Goal: Find specific page/section: Find specific page/section

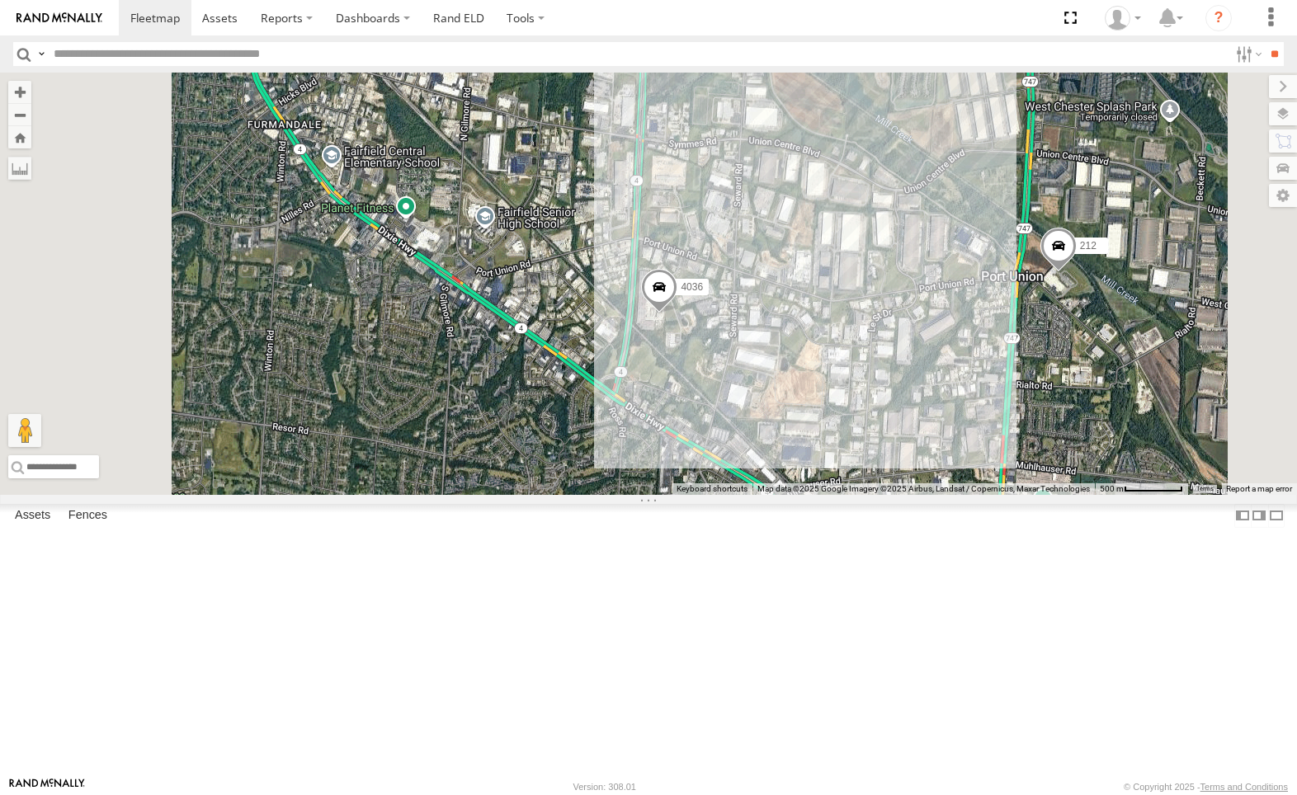
click at [0, 0] on div "All Assets" at bounding box center [0, 0] width 0 height 0
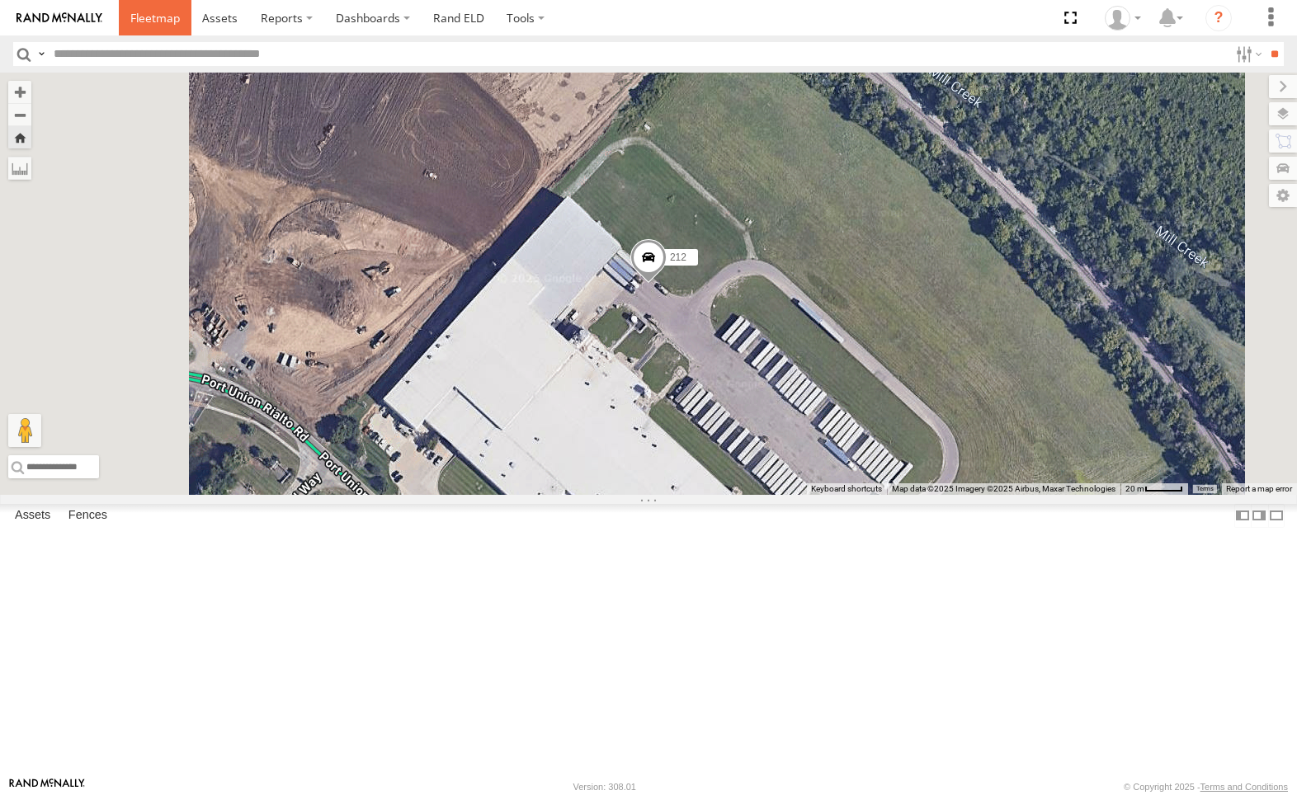
click at [152, 20] on span at bounding box center [155, 18] width 50 height 16
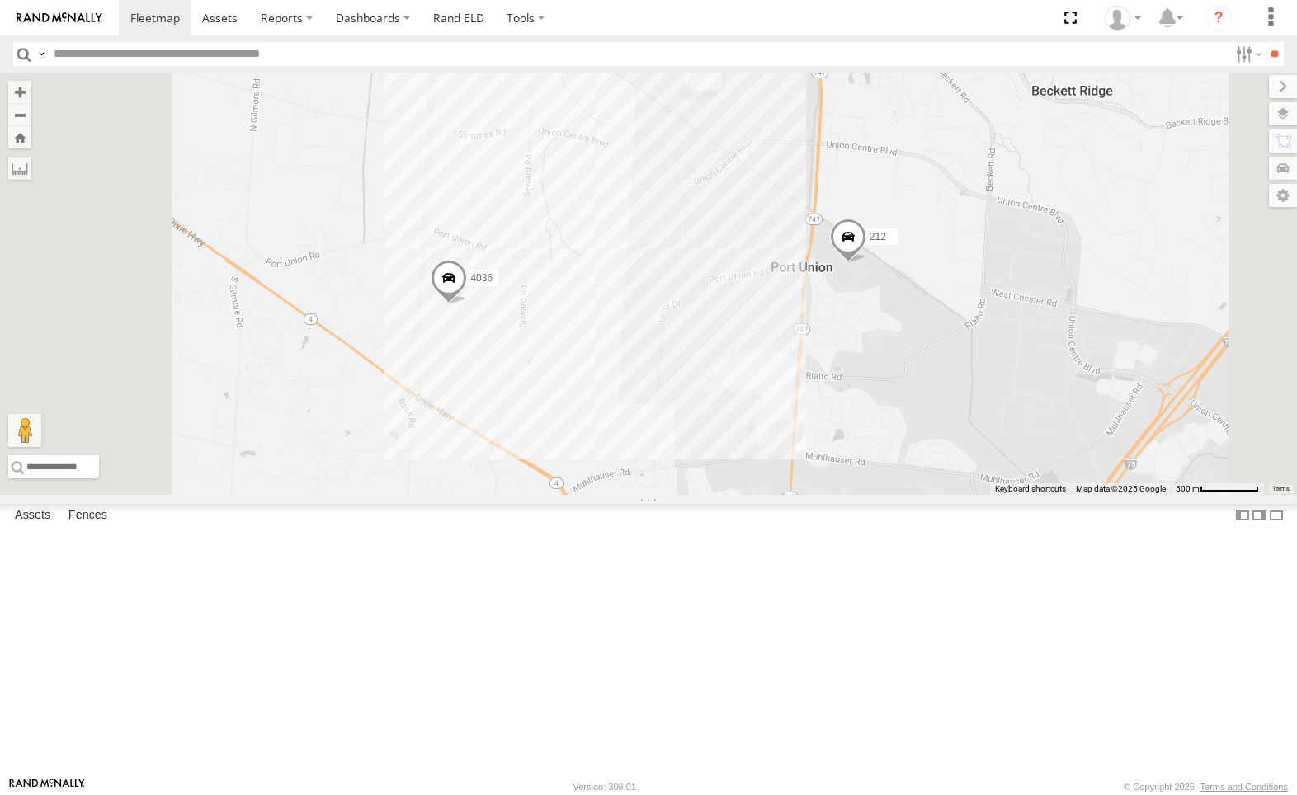
click at [0, 0] on div "212" at bounding box center [0, 0] width 0 height 0
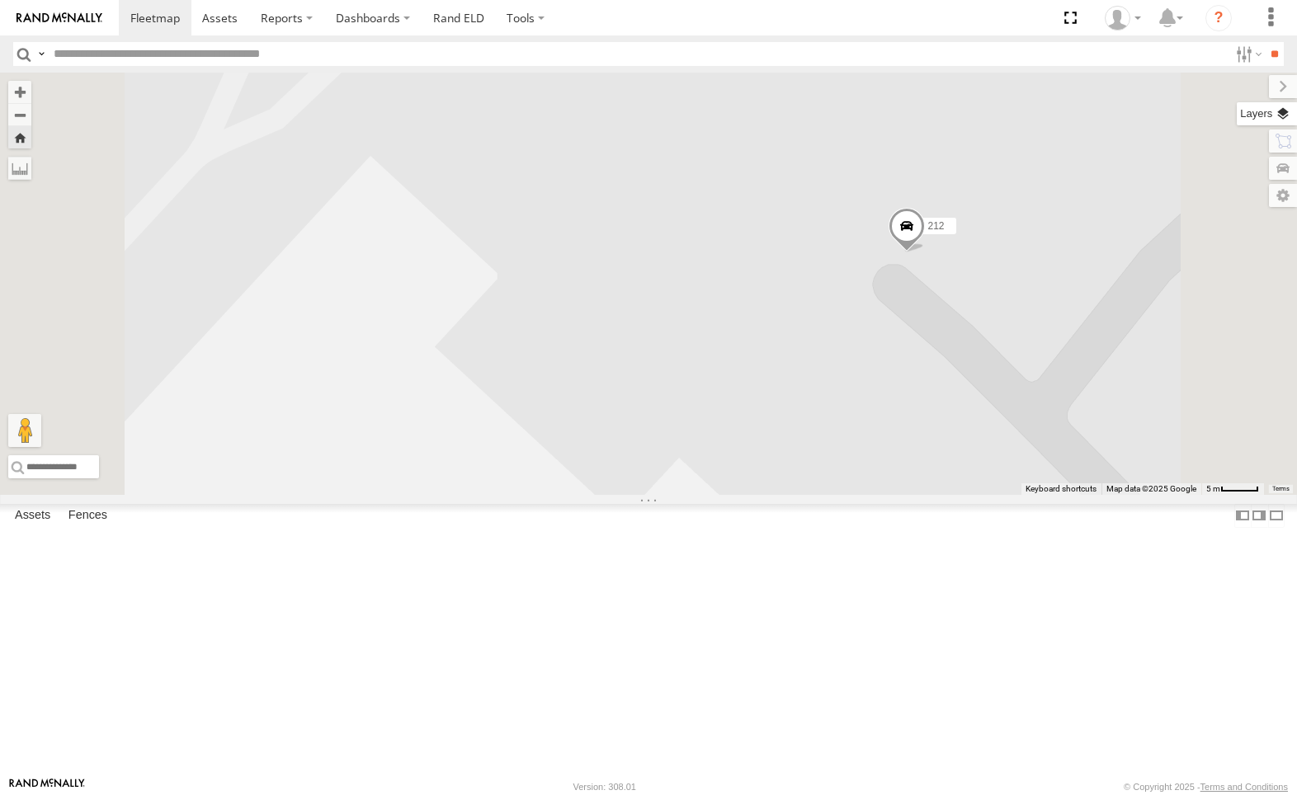
click at [1280, 118] on label at bounding box center [1267, 113] width 60 height 23
click at [0, 0] on div "Overlays" at bounding box center [0, 0] width 0 height 0
click at [0, 0] on span "Overlays" at bounding box center [0, 0] width 0 height 0
click at [0, 0] on div "Overlays" at bounding box center [0, 0] width 0 height 0
click at [0, 0] on label at bounding box center [0, 0] width 0 height 0
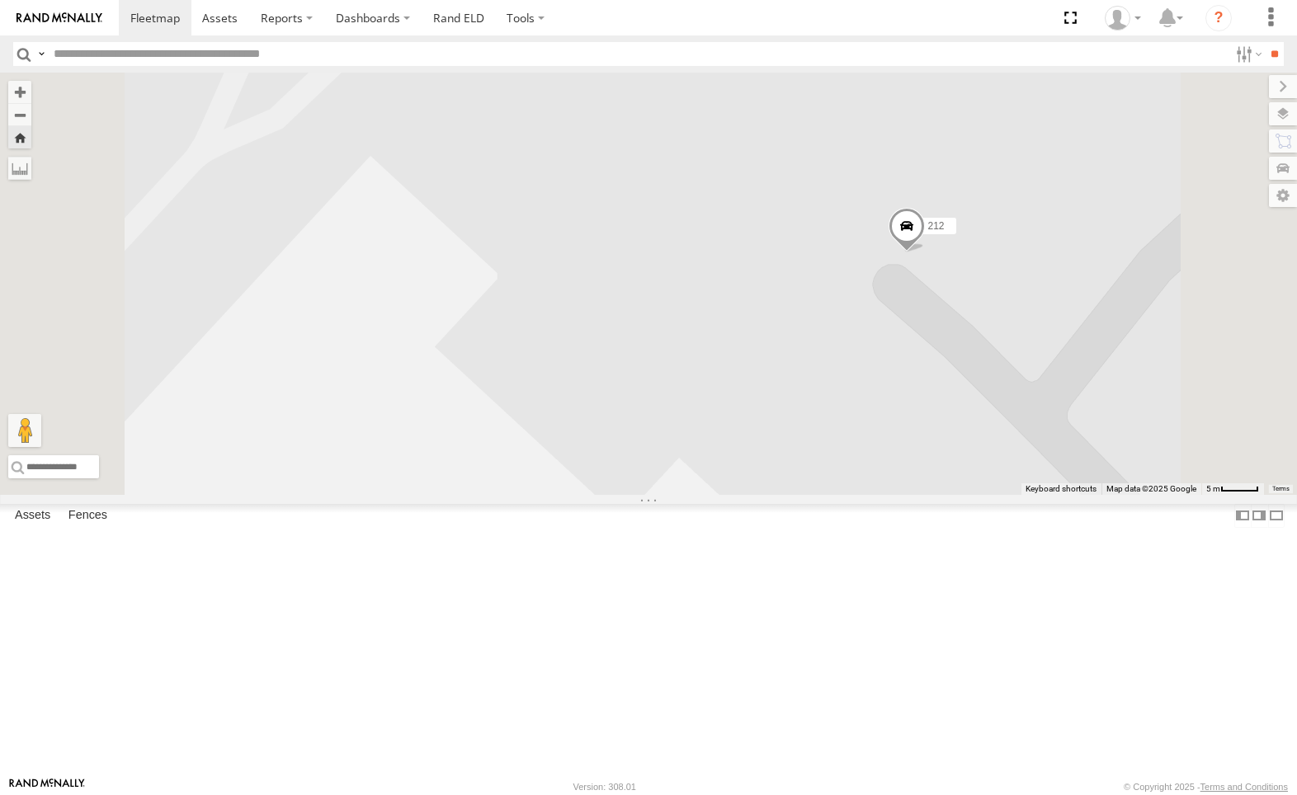
click at [0, 0] on span "Satellite + Roadmap" at bounding box center [0, 0] width 0 height 0
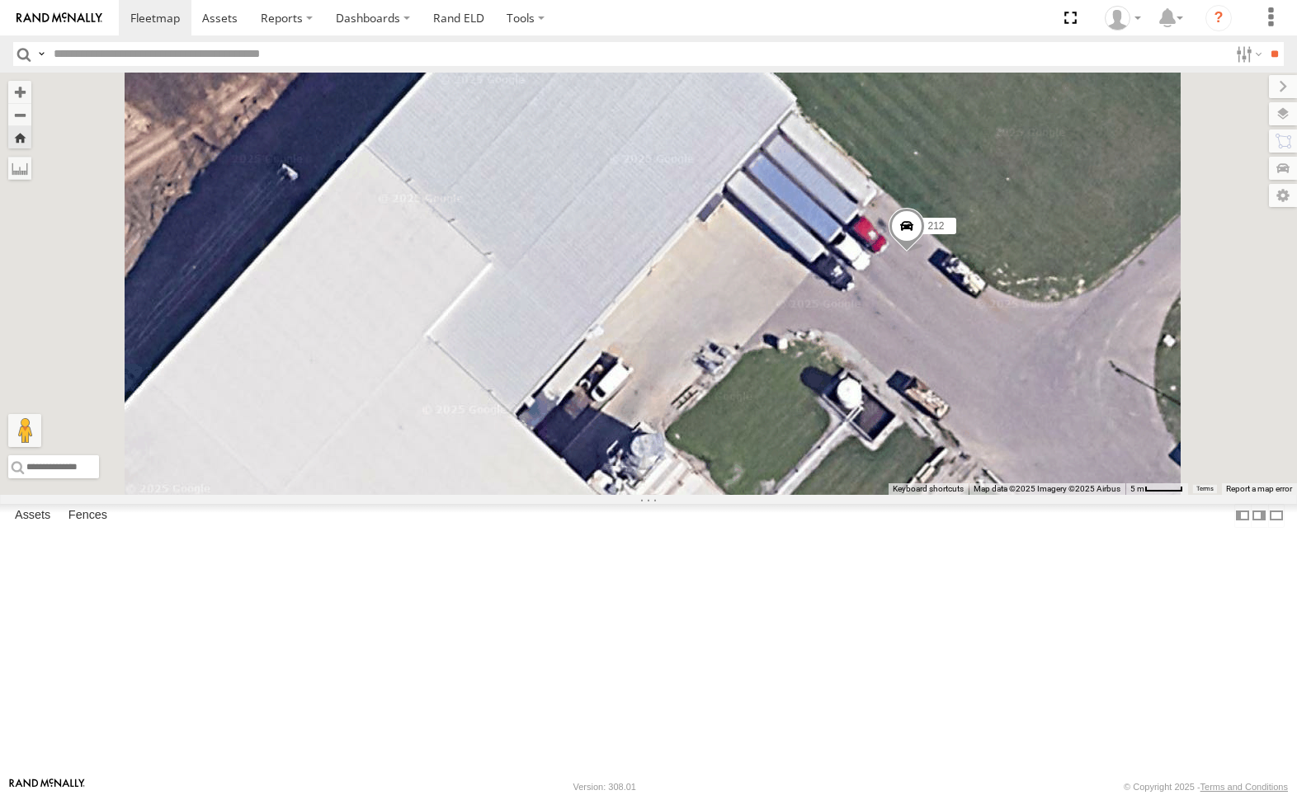
click at [0, 0] on span "Traffic" at bounding box center [0, 0] width 0 height 0
click at [0, 0] on label at bounding box center [0, 0] width 0 height 0
click at [1242, 87] on label at bounding box center [1269, 86] width 55 height 23
click at [1279, 199] on label at bounding box center [1264, 195] width 66 height 23
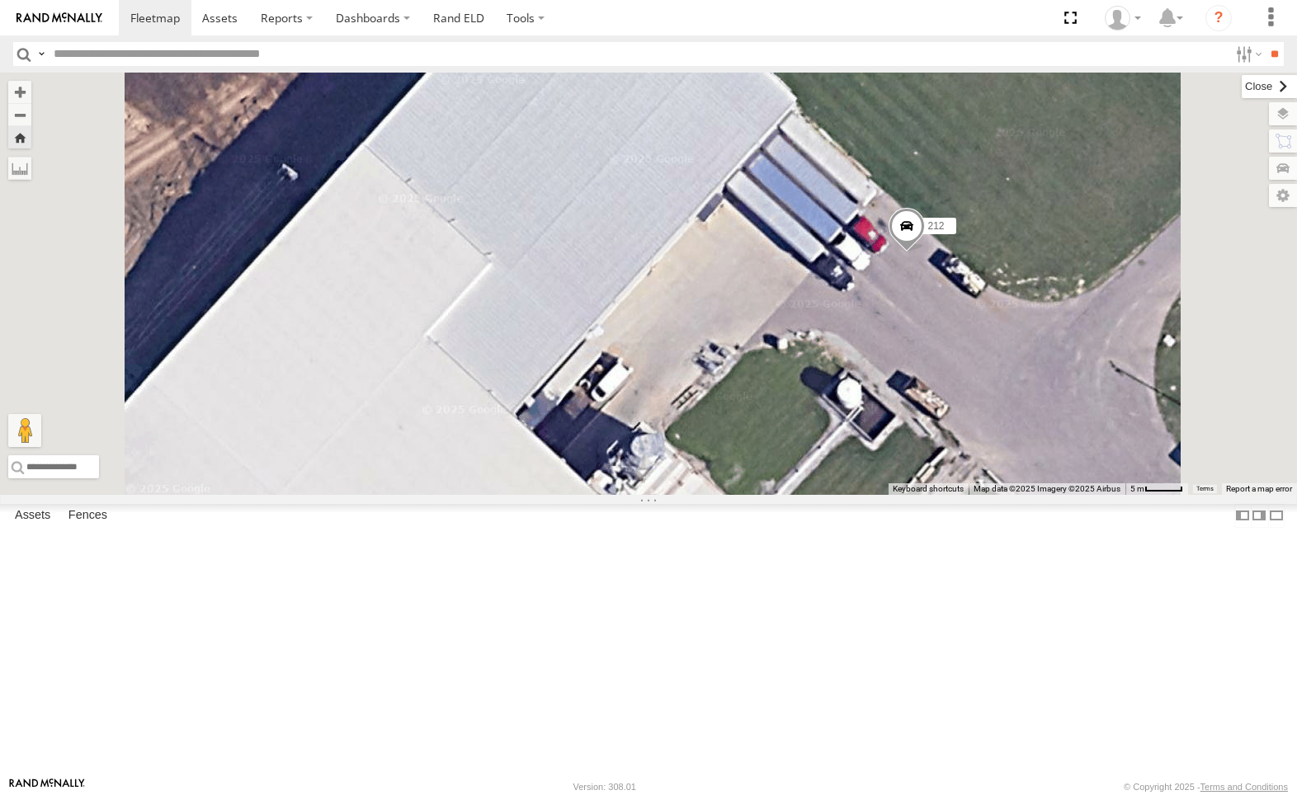
click at [1242, 85] on label at bounding box center [1269, 86] width 55 height 23
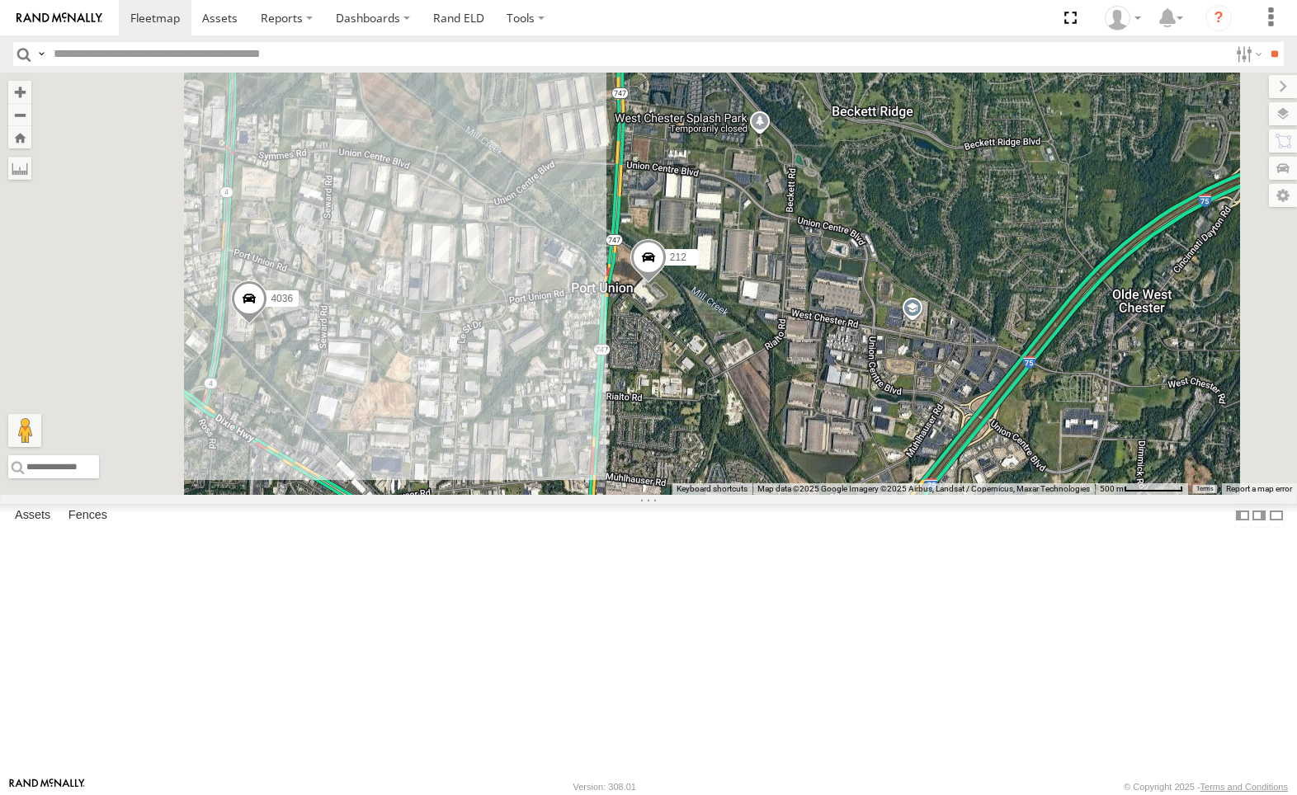
click at [0, 0] on div "212" at bounding box center [0, 0] width 0 height 0
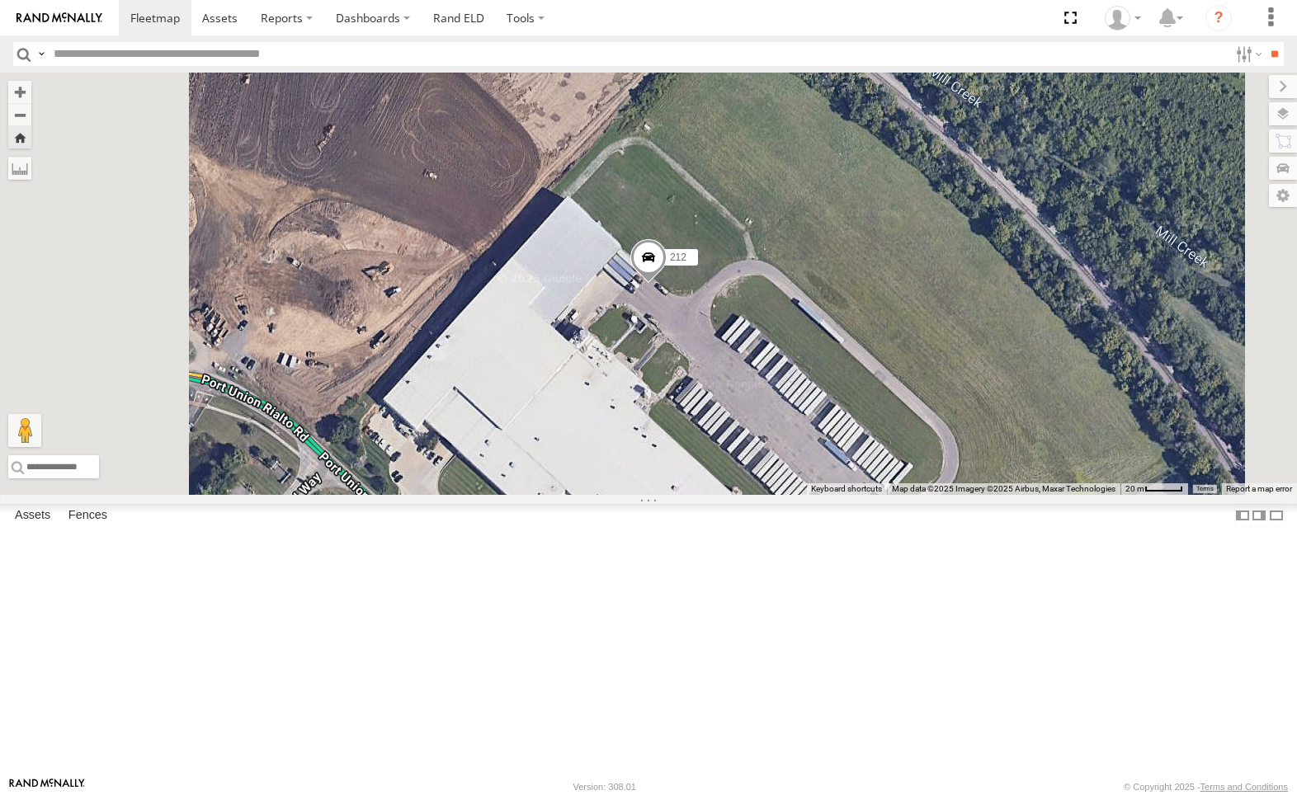
click at [0, 0] on div "212 All Assets" at bounding box center [0, 0] width 0 height 0
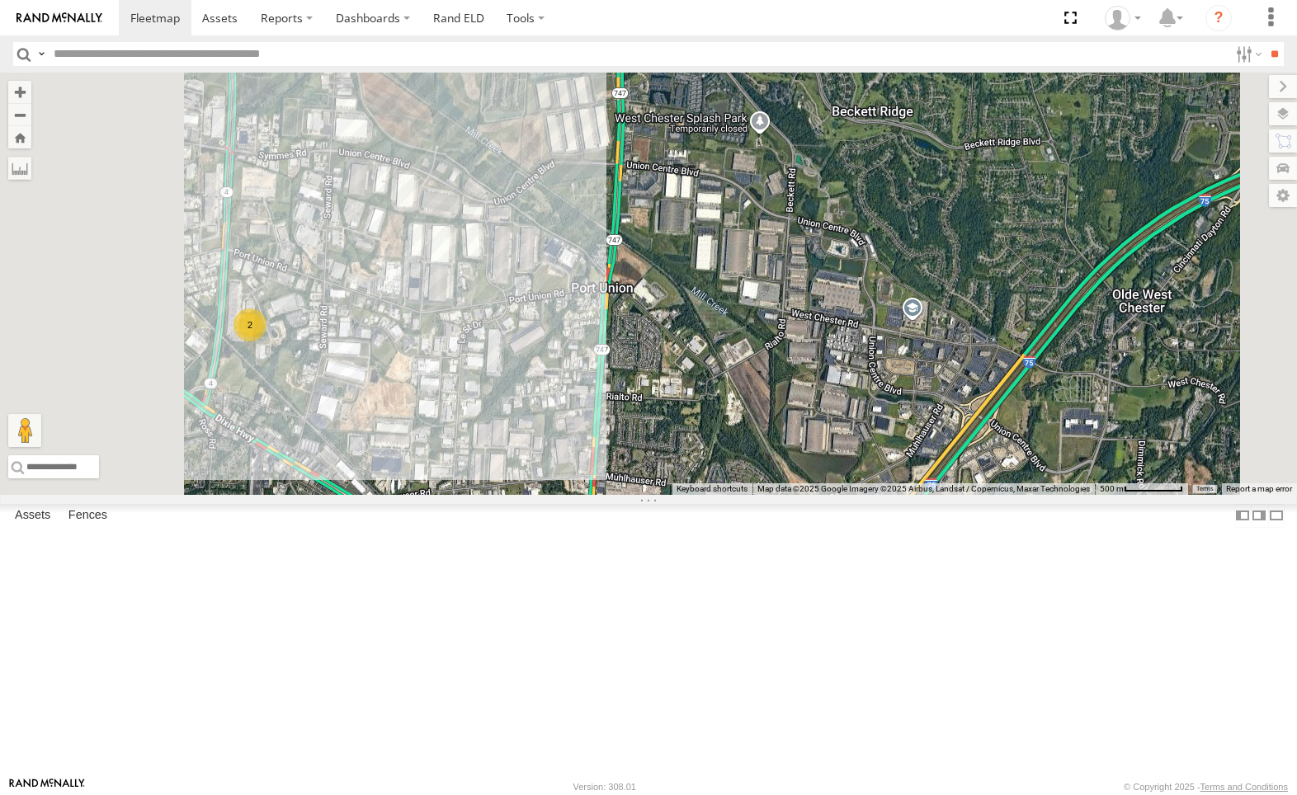
click at [0, 0] on div "212" at bounding box center [0, 0] width 0 height 0
